Goal: Task Accomplishment & Management: Manage account settings

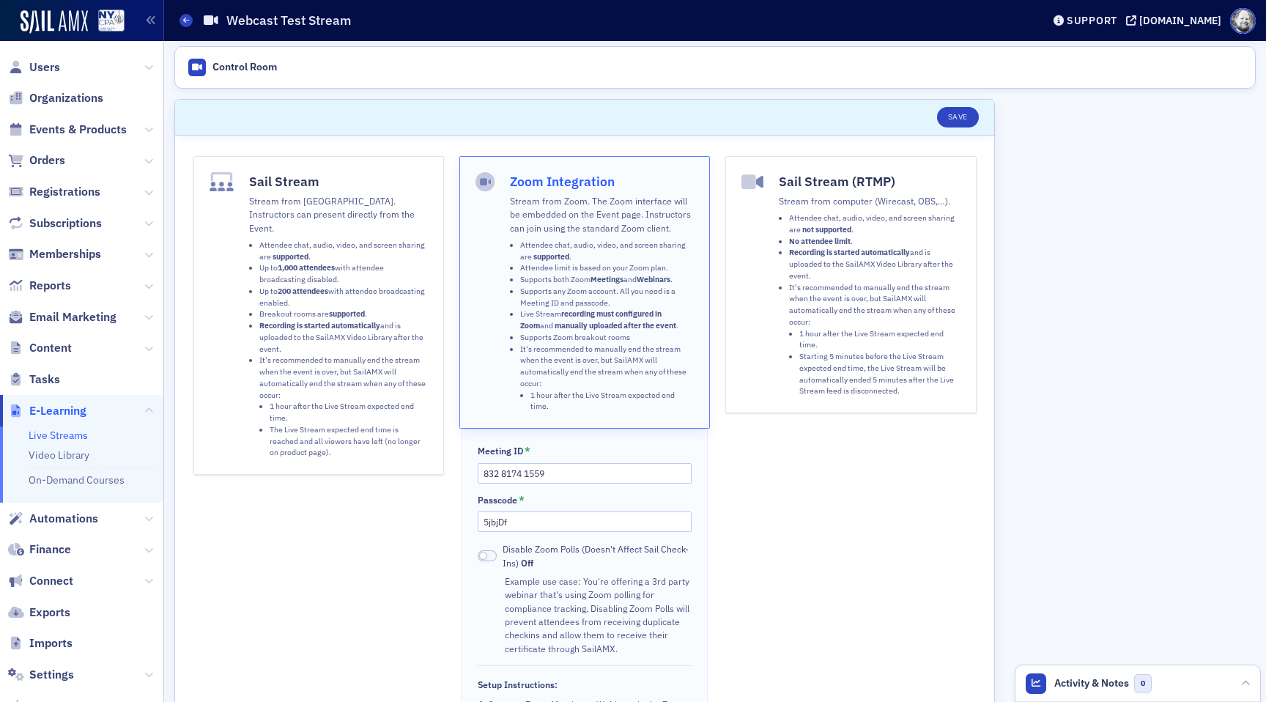
scroll to position [85, 0]
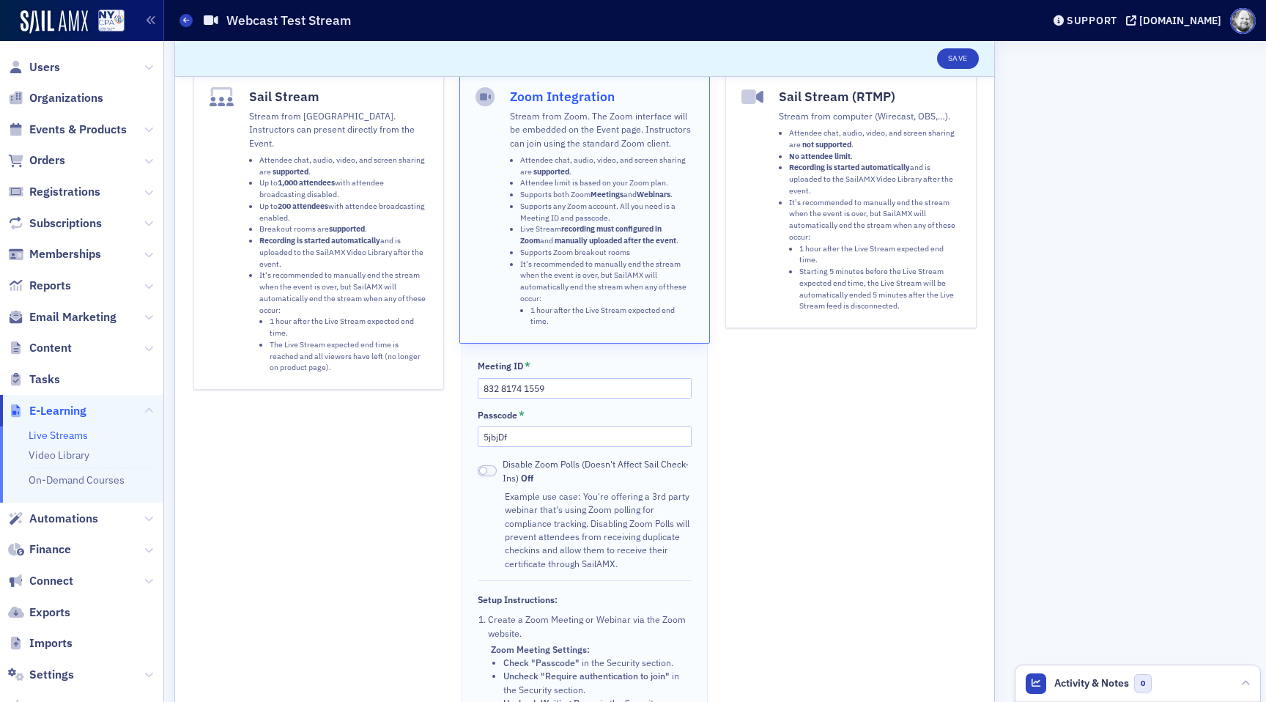
click at [485, 470] on span at bounding box center [483, 471] width 8 height 8
click at [485, 470] on span at bounding box center [487, 470] width 19 height 11
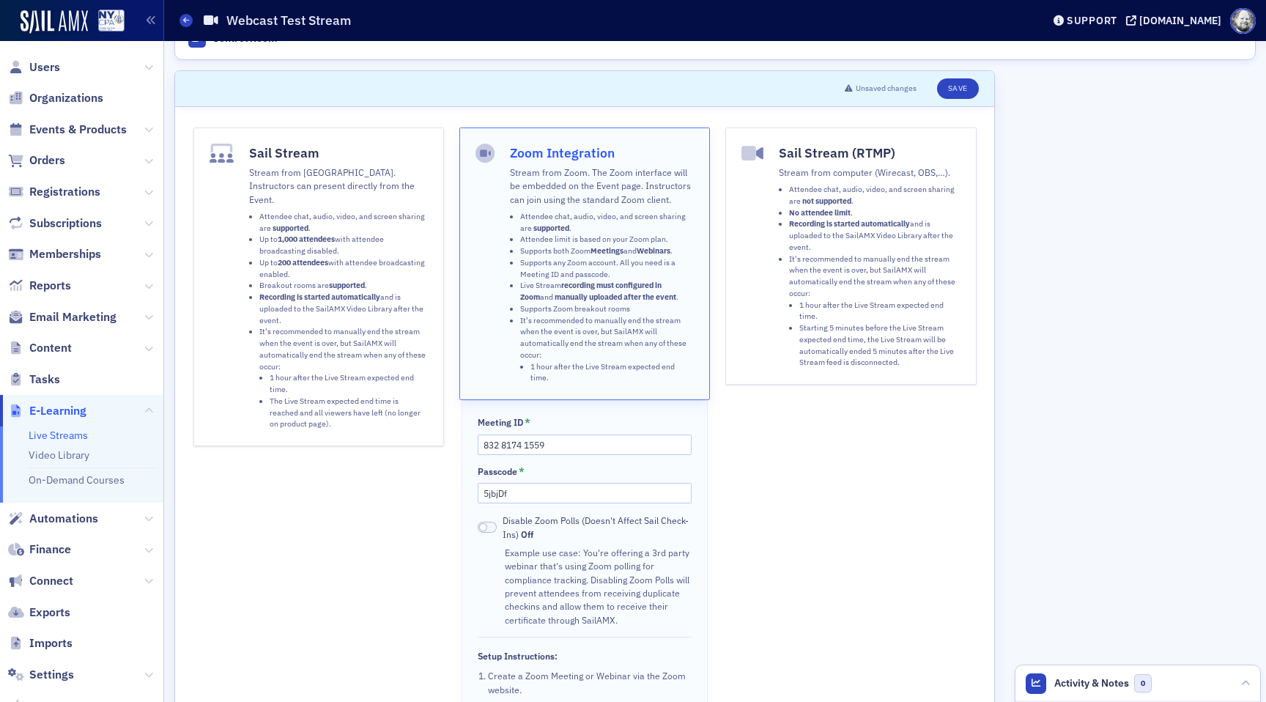
scroll to position [28, 0]
click at [533, 504] on div "Meeting ID * 832 8174 1559 Passcode * 5jbjDf Disable Zoom Polls (Doesn't Affect…" at bounding box center [584, 671] width 245 height 541
click at [533, 499] on input "5jbjDf" at bounding box center [584, 494] width 213 height 21
click at [816, 183] on div "Stream from computer (Wirecast, OBS,…). Attendee chat, audio, video, and screen…" at bounding box center [869, 266] width 181 height 206
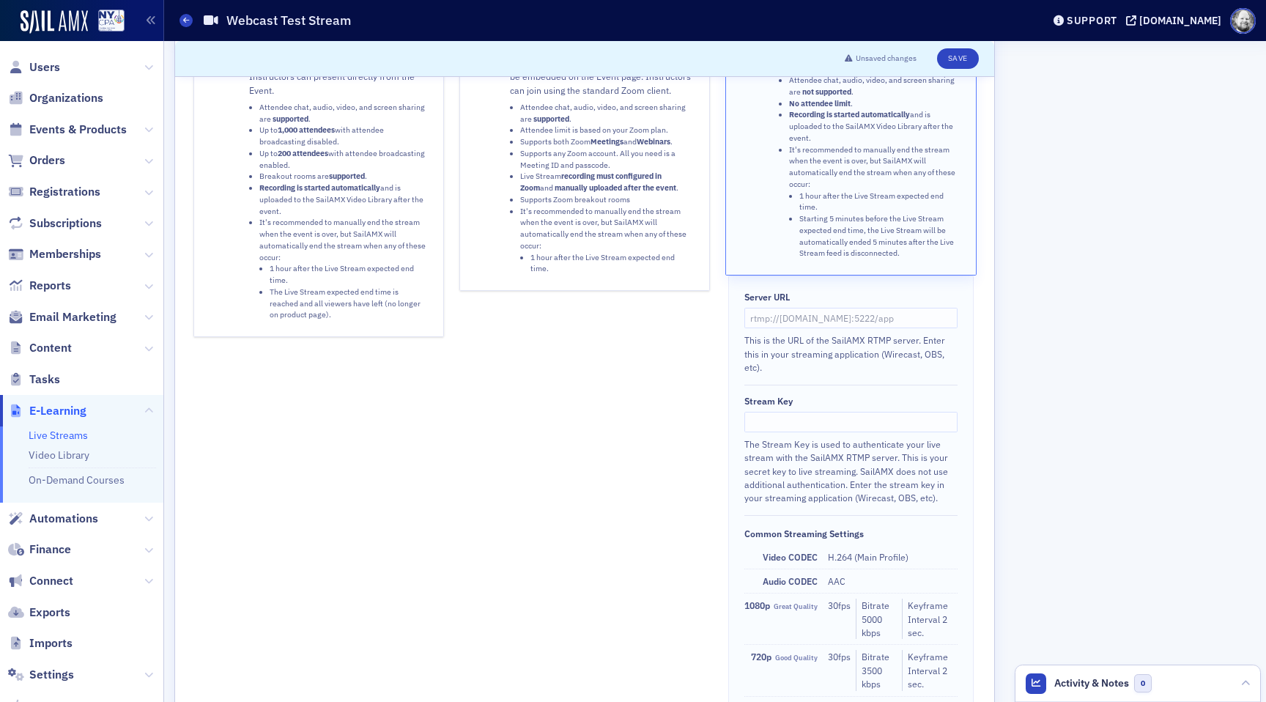
scroll to position [0, 0]
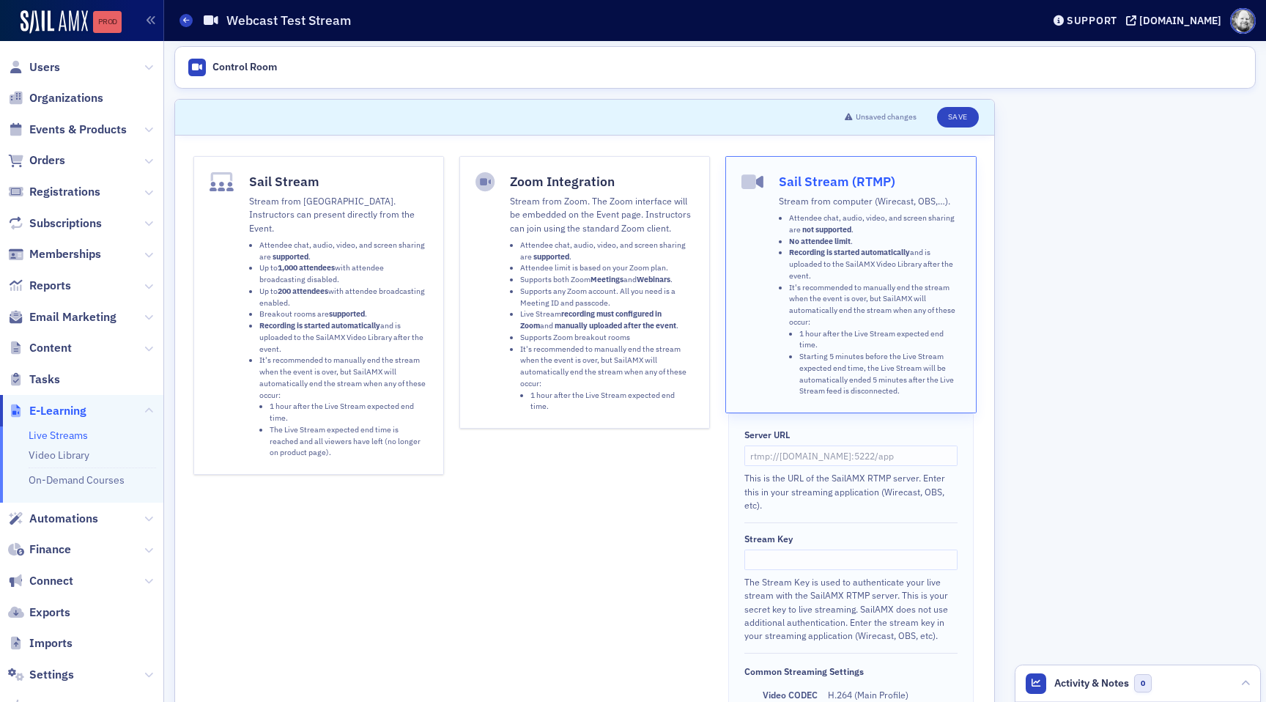
click at [107, 25] on div "Prod" at bounding box center [107, 22] width 29 height 12
click at [956, 114] on button "Save" at bounding box center [958, 117] width 42 height 21
click at [572, 257] on li "Attendee chat, audio, video, and screen sharing are supported ." at bounding box center [607, 251] width 174 height 23
